Goal: Use online tool/utility: Utilize a website feature to perform a specific function

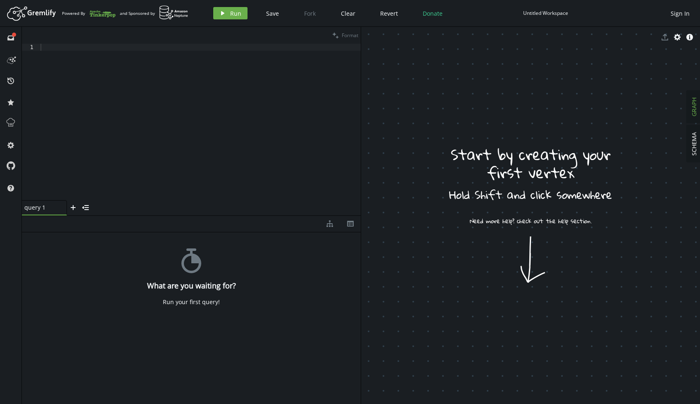
click at [148, 104] on div at bounding box center [200, 129] width 322 height 171
paste textarea "<Guid("BAB362B3-36F6-430A-8284-526E9D48B271")>")"
click at [233, 10] on span "Run" at bounding box center [235, 14] width 11 height 8
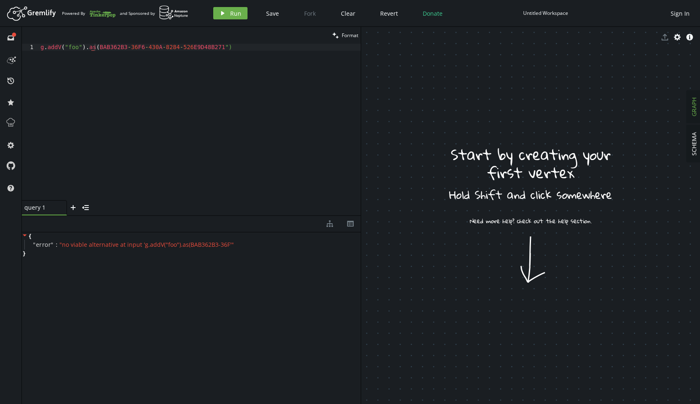
click at [88, 50] on div "g . addV ( "foo" ) . as ( BAB362B3 - 36 F6 - 430 A - 8284 - 526 E9D48B271 ")" at bounding box center [200, 129] width 322 height 171
click at [239, 12] on span "Run" at bounding box center [235, 14] width 11 height 8
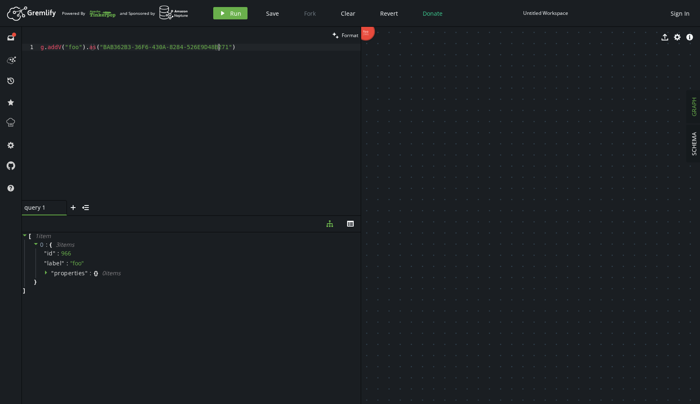
click at [242, 50] on div "g . addV ( "foo" ) . as ( "BAB362B3-36F6-430A-8284-526E9D48B271" )" at bounding box center [200, 129] width 322 height 171
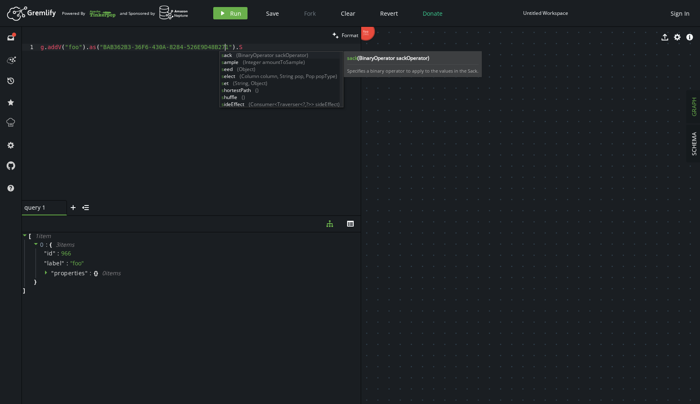
scroll to position [0, 181]
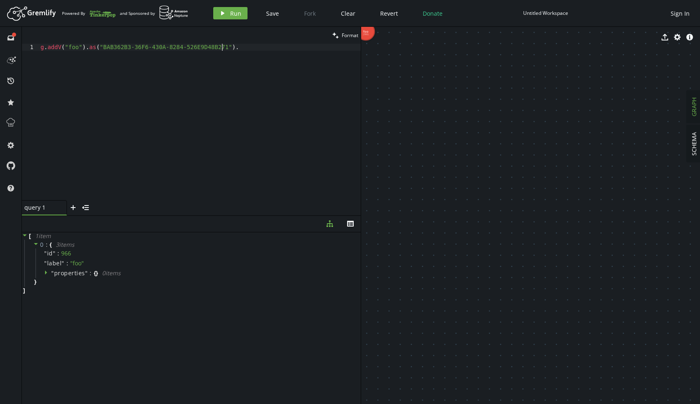
click at [69, 44] on div "g . addV ( "foo" ) . as ( "BAB362B3-36F6-430A-8284-526E9D48B271" ) ." at bounding box center [200, 129] width 322 height 171
drag, startPoint x: 82, startPoint y: 48, endPoint x: 49, endPoint y: 46, distance: 33.1
click at [49, 46] on div "g . addV ( "foo" ) . as ( "BAB362B3-36F6-430A-8284-526E9D48B271" ) ." at bounding box center [200, 129] width 322 height 171
click at [233, 11] on span "Run" at bounding box center [235, 14] width 11 height 8
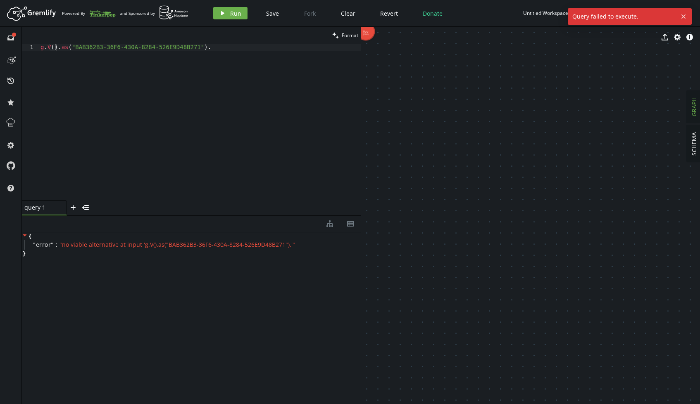
click at [219, 50] on div "g . V ( ) . as ( "BAB362B3-36F6-430A-8284-526E9D48B271" ) ." at bounding box center [200, 129] width 322 height 171
click at [231, 14] on span "Run" at bounding box center [235, 14] width 11 height 8
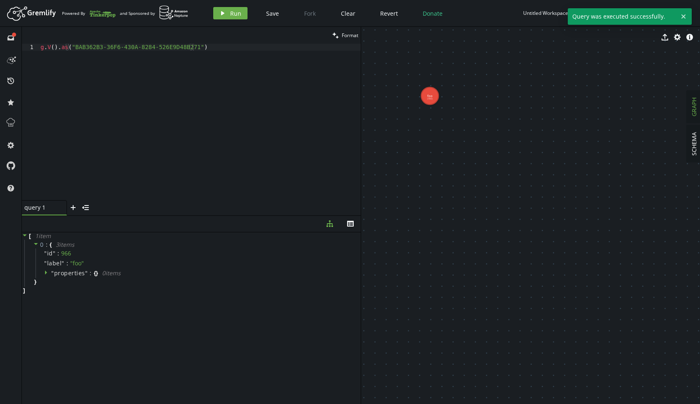
drag, startPoint x: 404, startPoint y: 95, endPoint x: 468, endPoint y: 160, distance: 90.8
click at [232, 50] on div "g . V ( ) . as ( "BAB362B3-36F6-430A-8284-526E9D48B271" )" at bounding box center [200, 129] width 322 height 171
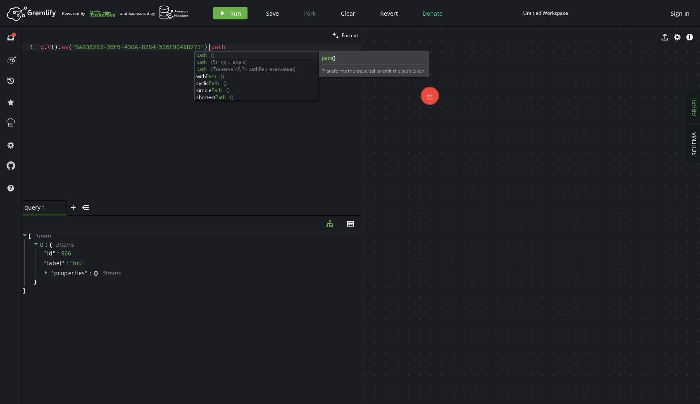
scroll to position [0, 174]
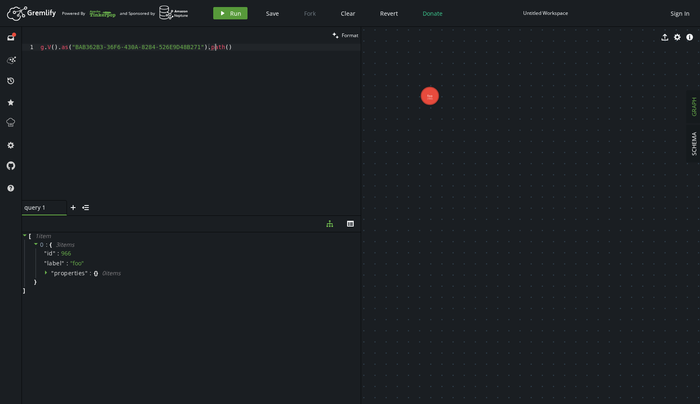
type textarea "g.V().as("BAB362B3-36F6-430A-8284-526E9D48B271").path()"
click at [233, 12] on span "Run" at bounding box center [235, 14] width 11 height 8
